Goal: Navigation & Orientation: Find specific page/section

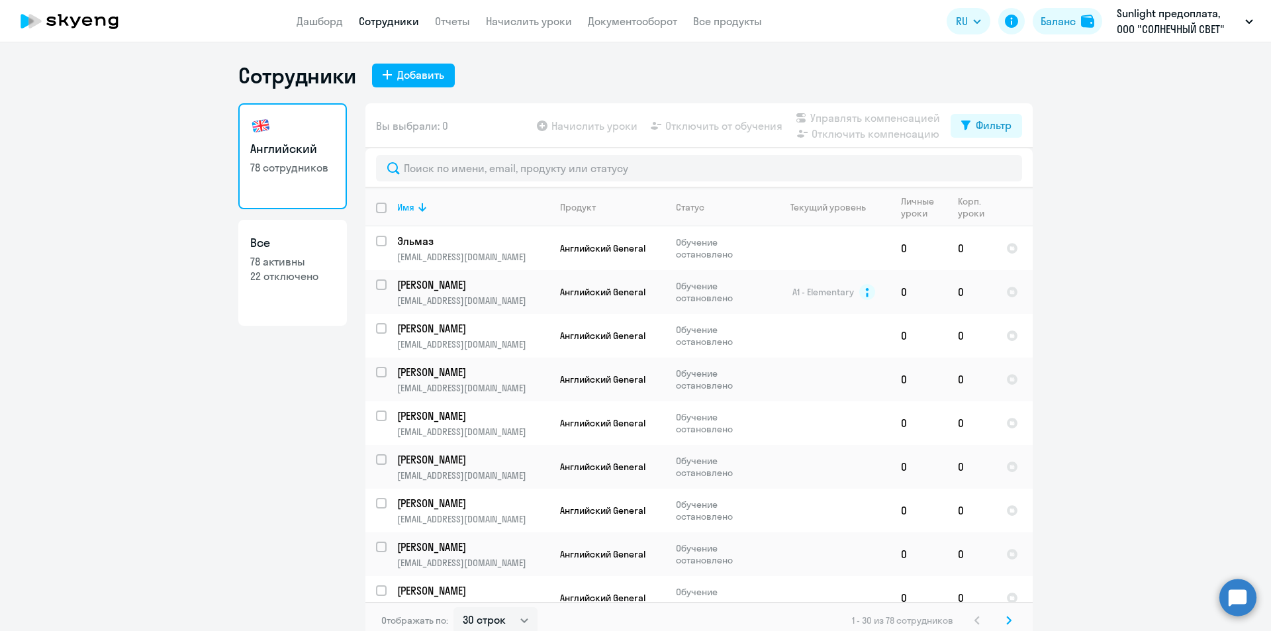
select select "30"
click at [1240, 602] on circle at bounding box center [1237, 597] width 37 height 37
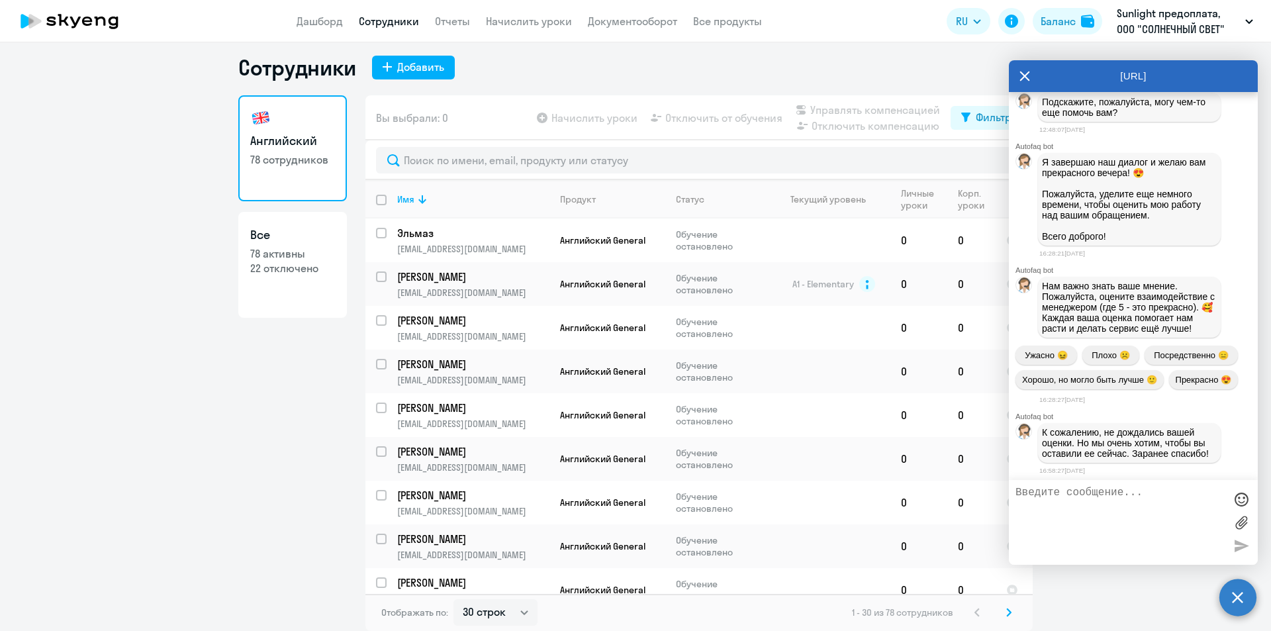
scroll to position [5782, 0]
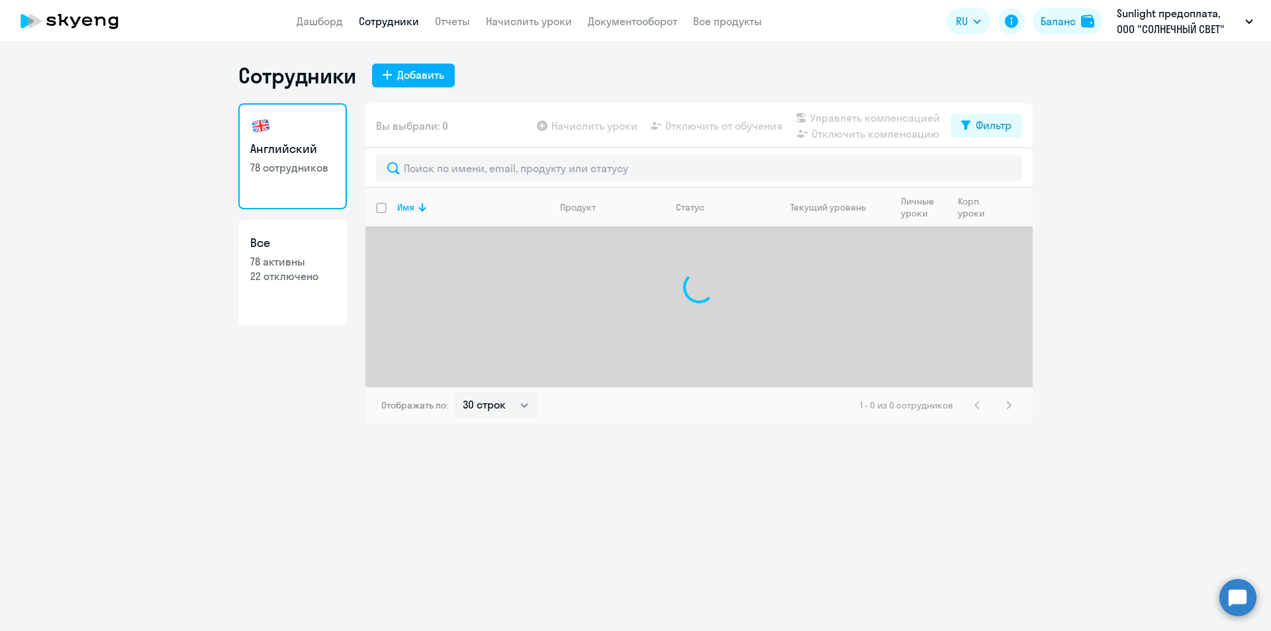
select select "30"
click at [1220, 596] on body "Дашборд Сотрудники Отчеты Начислить уроки Документооборот Все продукты Дашборд …" at bounding box center [635, 315] width 1271 height 631
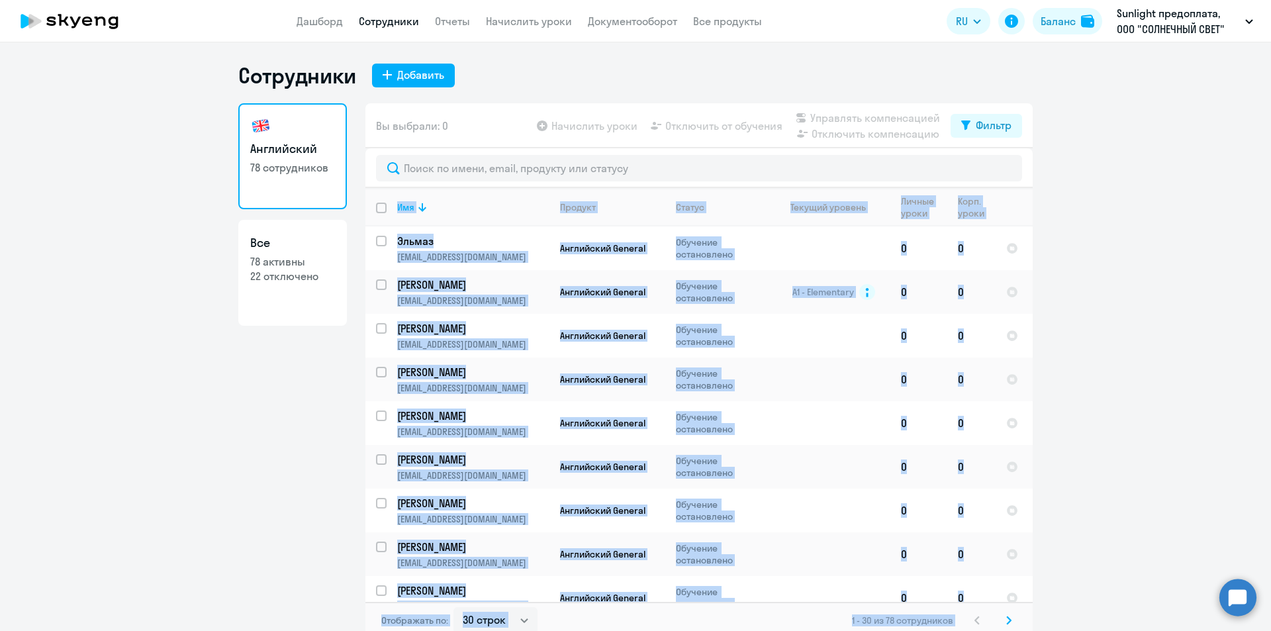
click at [1233, 596] on circle at bounding box center [1237, 597] width 37 height 37
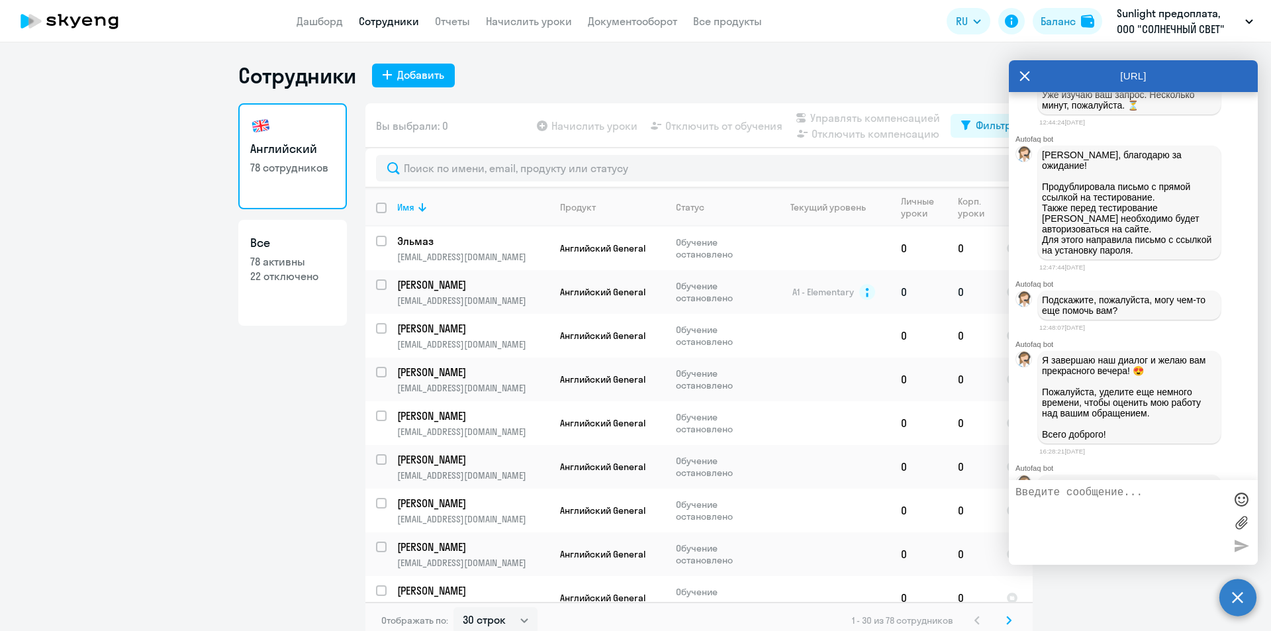
scroll to position [5649, 0]
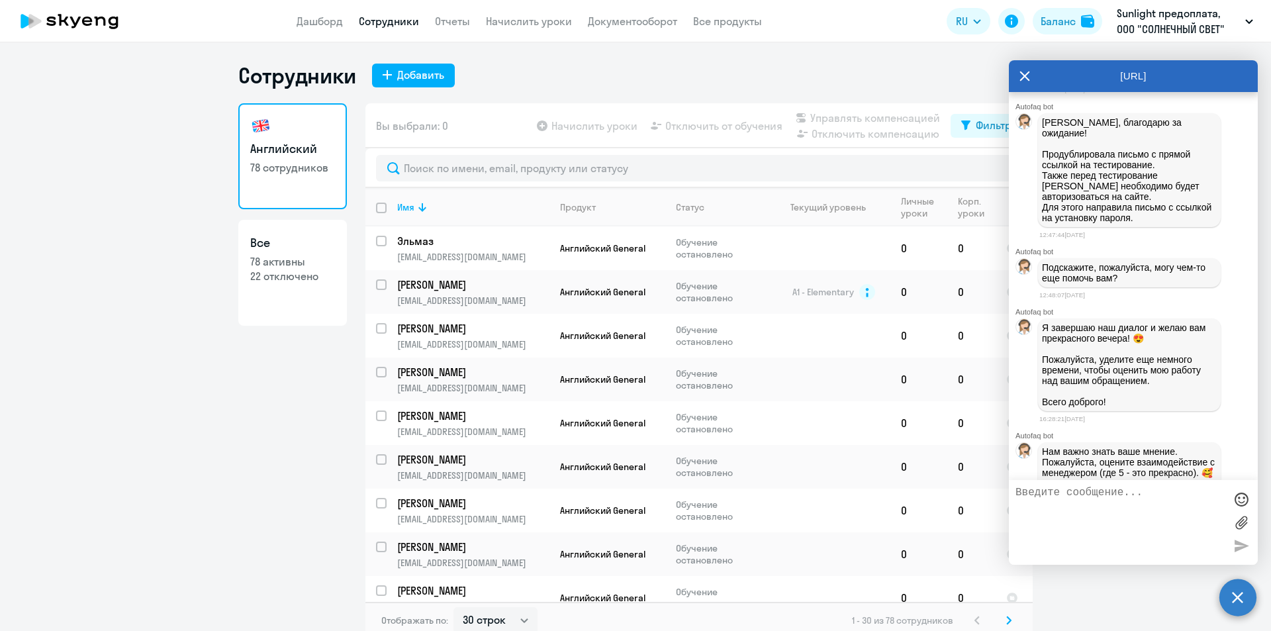
click at [1141, 561] on div at bounding box center [1133, 522] width 249 height 85
click at [210, 418] on ng-component "Сотрудники Добавить Английский 78 сотрудников Все 78 активны 22 отключено Вы вы…" at bounding box center [635, 350] width 1271 height 577
click at [1028, 74] on icon at bounding box center [1024, 76] width 11 height 32
